Goal: Information Seeking & Learning: Learn about a topic

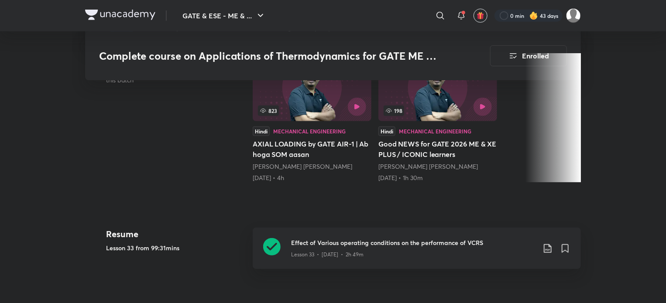
scroll to position [302, 0]
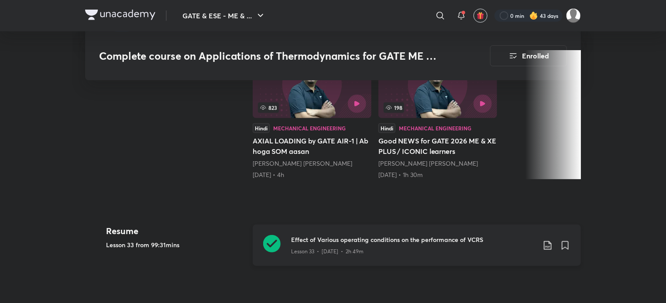
click at [306, 244] on h3 "Effect of Various operating conditions on the performance of VCRS" at bounding box center [413, 239] width 244 height 9
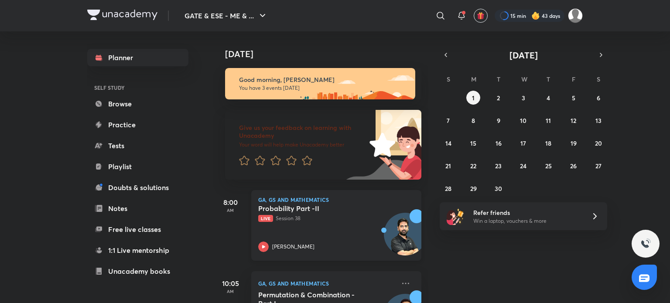
click at [331, 227] on div "Probability Part -II Live Session 38 Gurupal Singh Chawla" at bounding box center [326, 228] width 137 height 48
